Goal: Transaction & Acquisition: Book appointment/travel/reservation

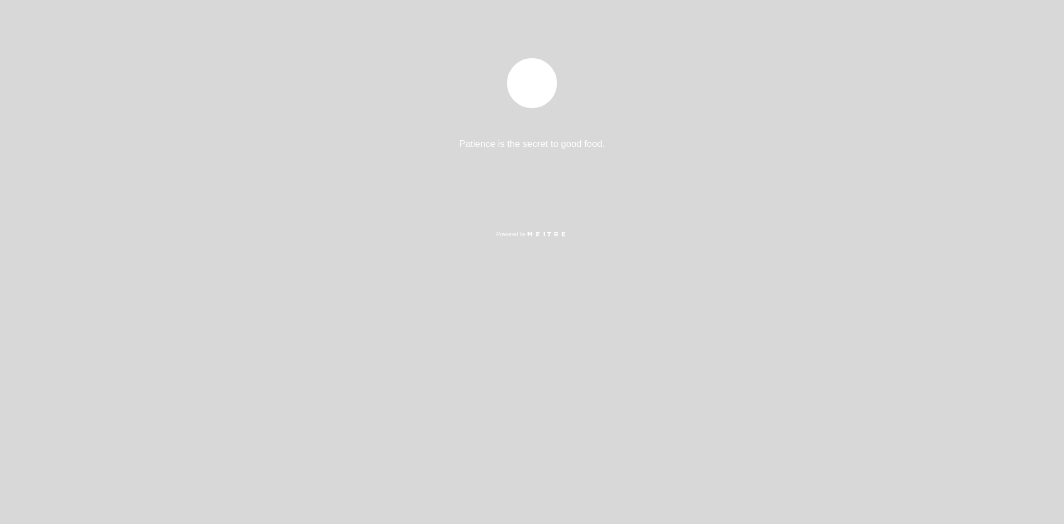
select select "es"
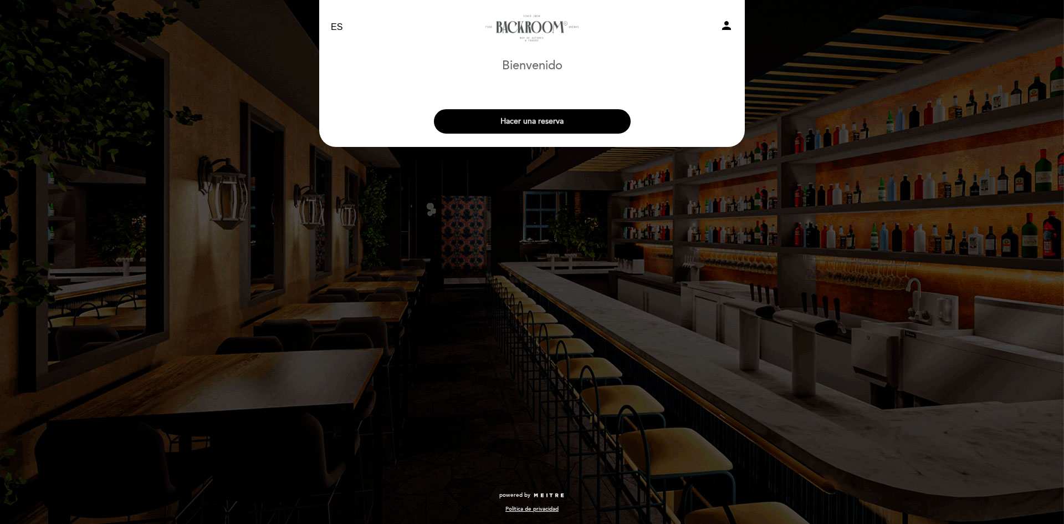
click at [509, 117] on button "Hacer una reserva" at bounding box center [532, 121] width 197 height 24
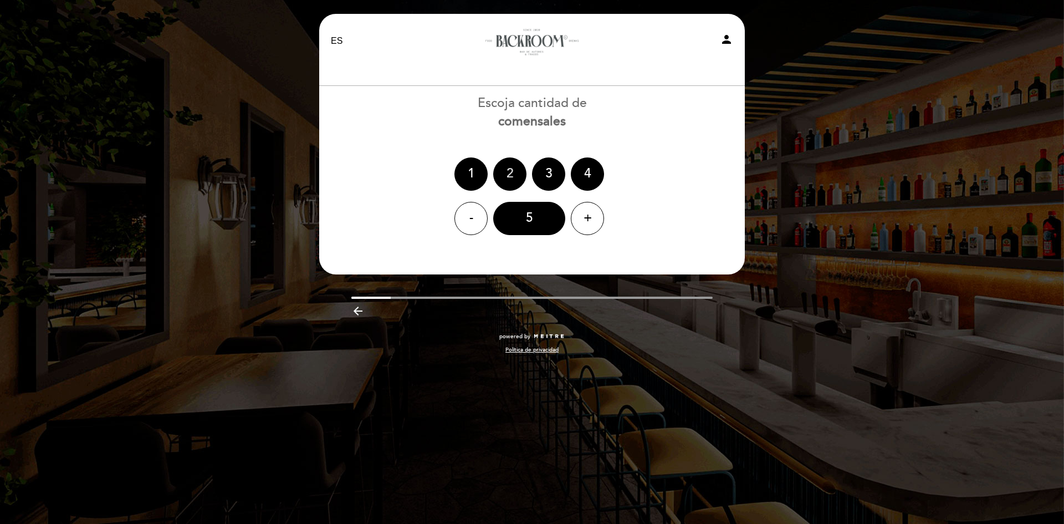
click at [512, 172] on div "2" at bounding box center [509, 173] width 33 height 33
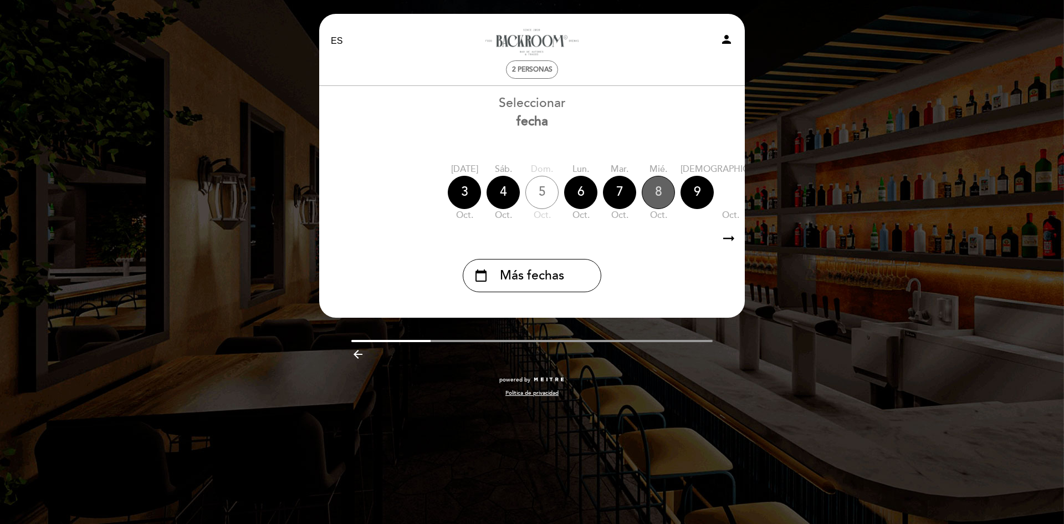
click at [662, 205] on div "8" at bounding box center [658, 192] width 33 height 33
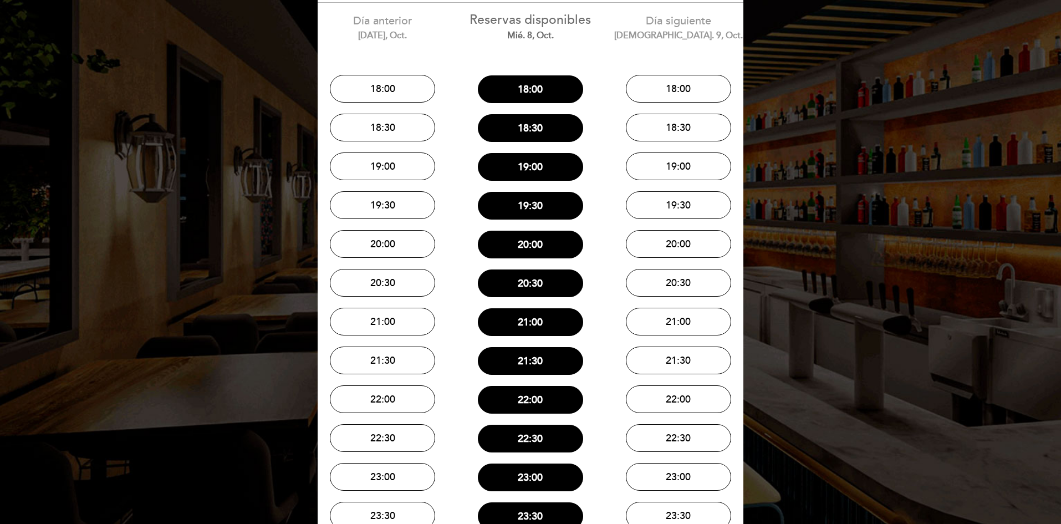
scroll to position [111, 0]
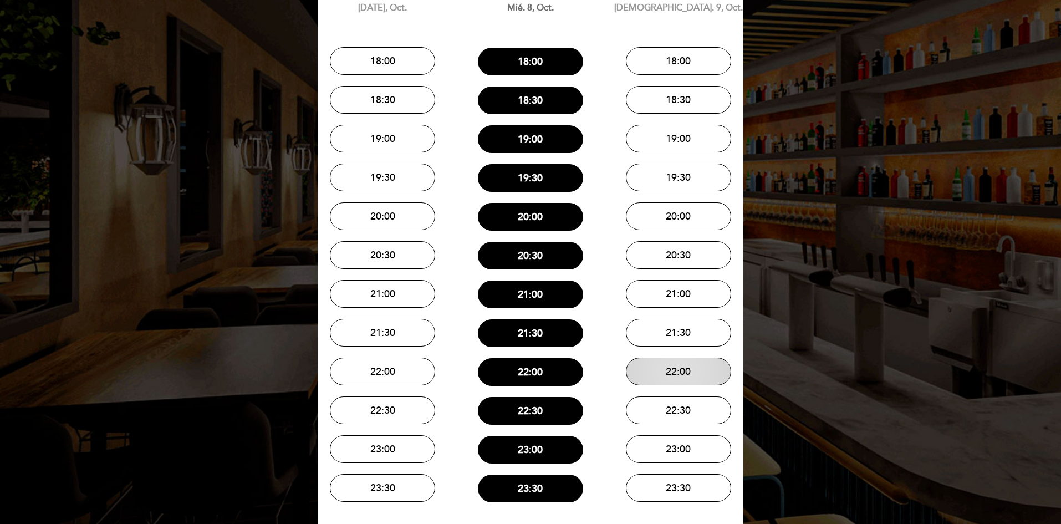
click at [646, 369] on button "22:00" at bounding box center [678, 371] width 105 height 28
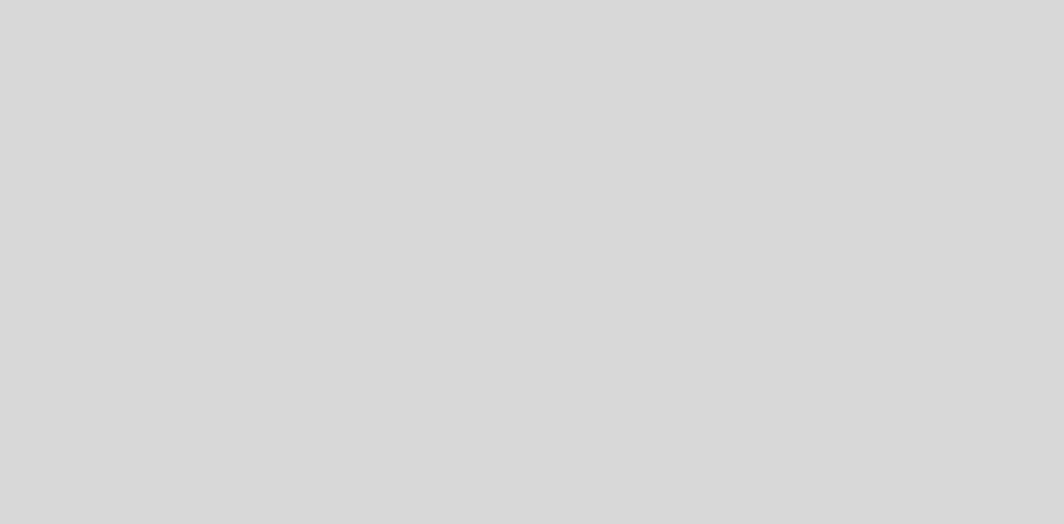
select select "es"
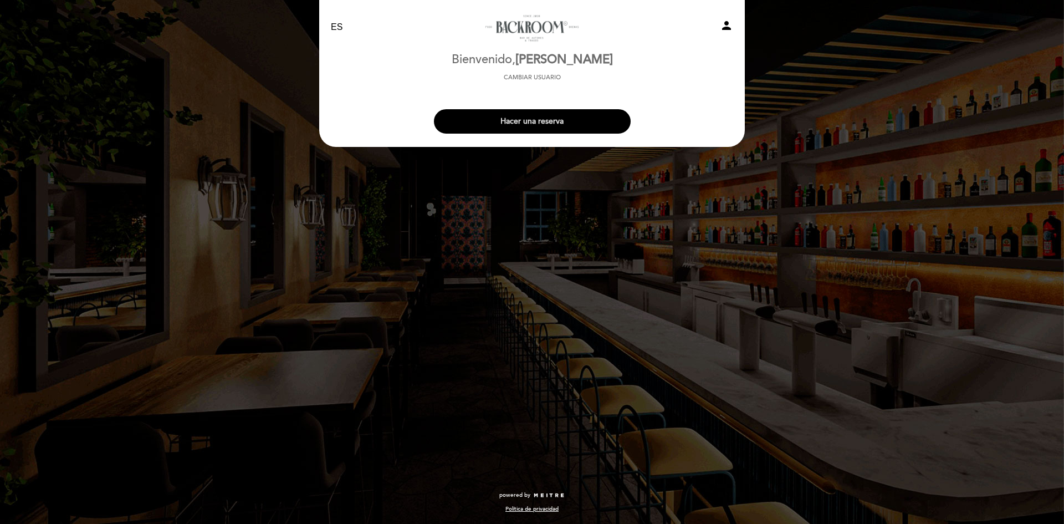
click at [525, 118] on button "Hacer una reserva" at bounding box center [532, 121] width 197 height 24
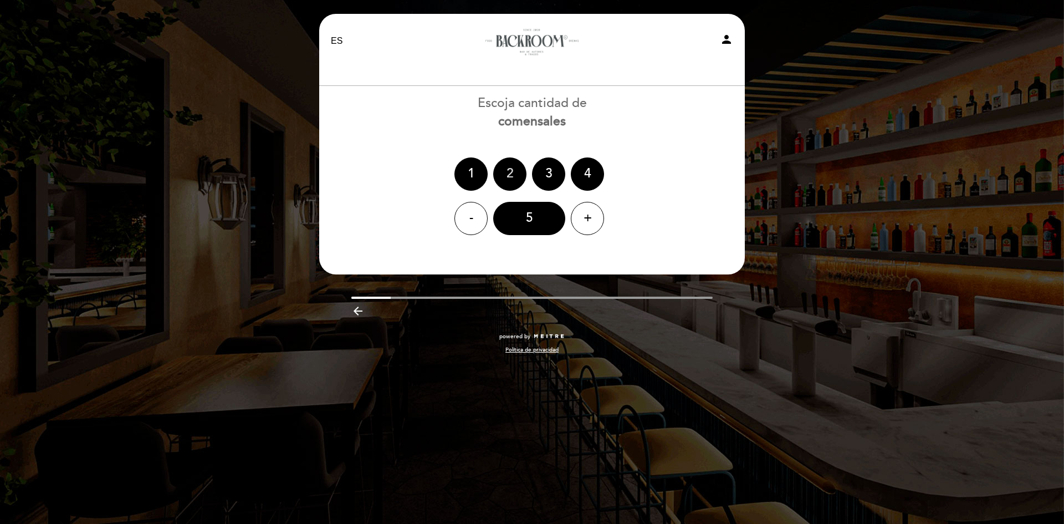
click at [505, 176] on div "2" at bounding box center [509, 173] width 33 height 33
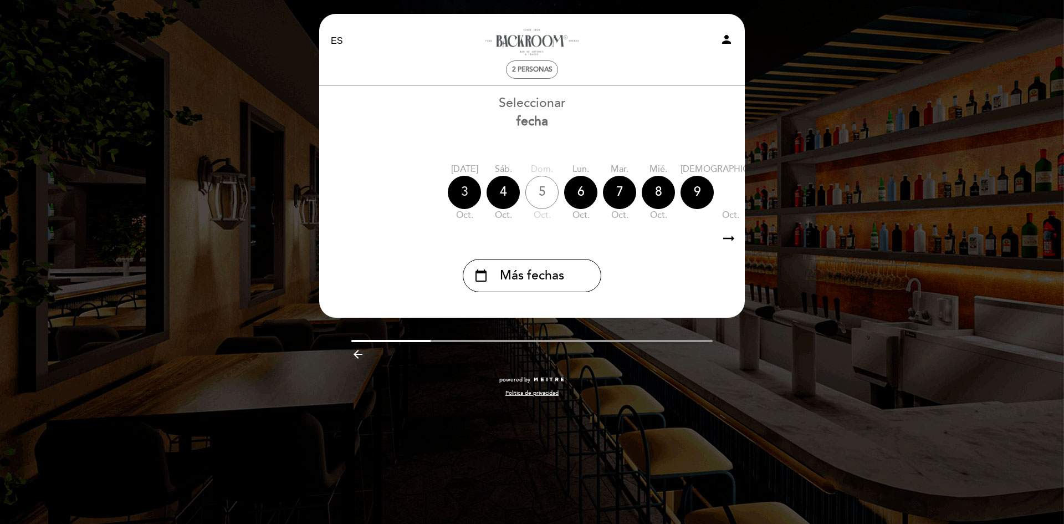
click at [468, 191] on div "3" at bounding box center [464, 192] width 33 height 33
